Goal: Find specific page/section: Find specific page/section

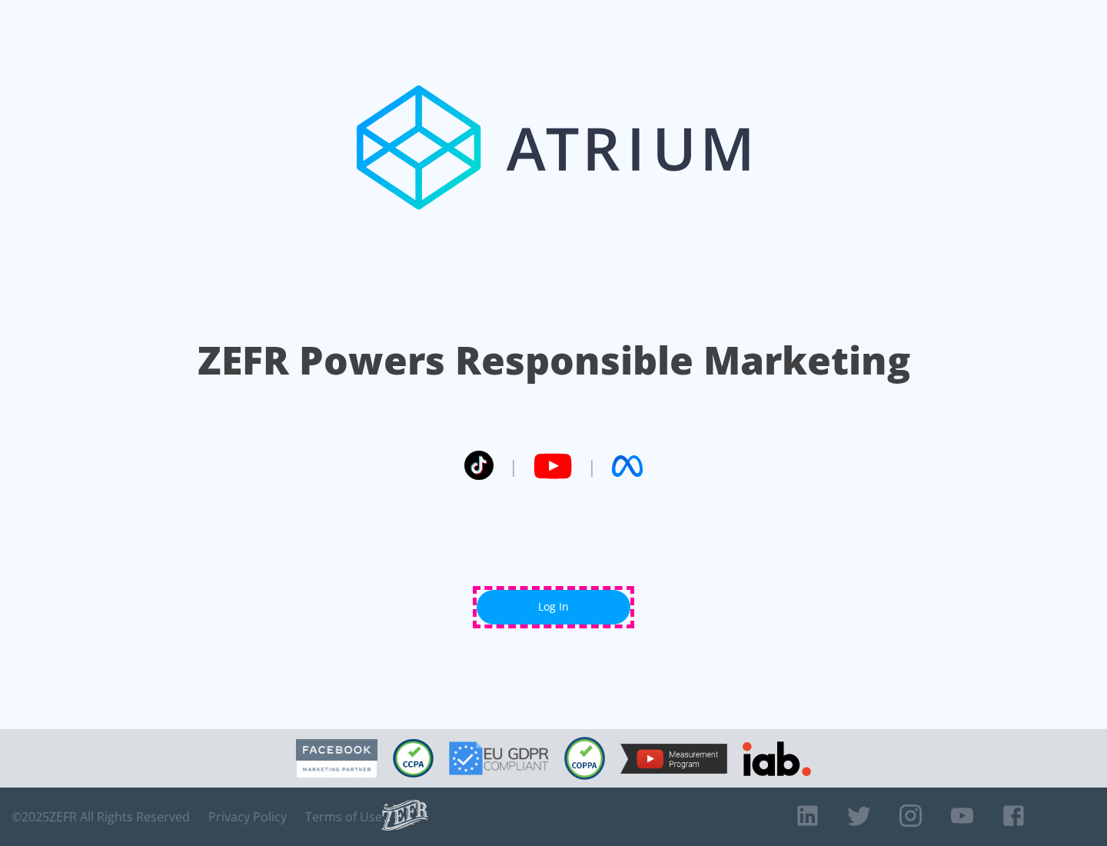
click at [553, 606] on link "Log In" at bounding box center [554, 607] width 154 height 35
